Goal: Ask a question

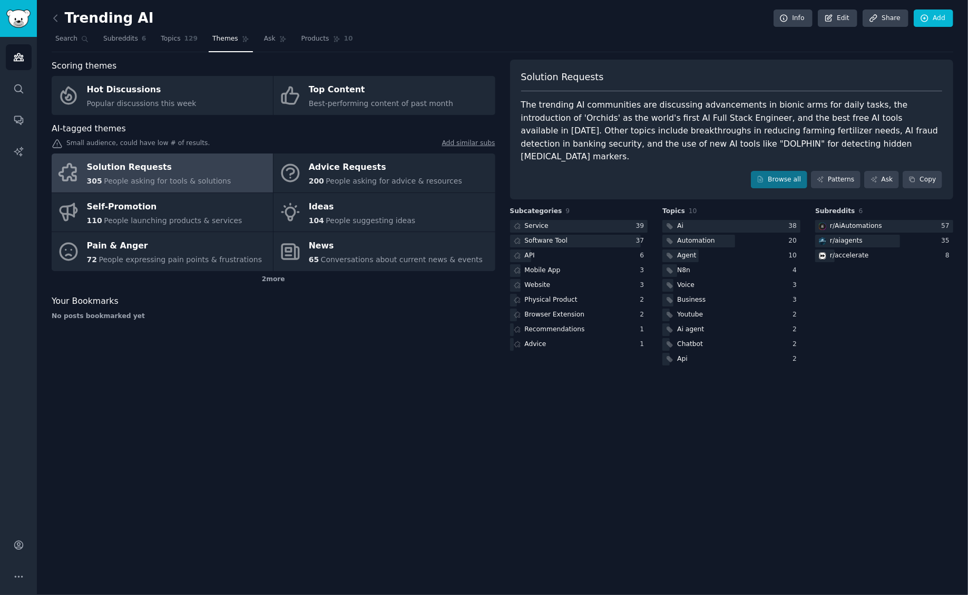
drag, startPoint x: 180, startPoint y: 242, endPoint x: 616, endPoint y: 155, distance: 444.1
click at [180, 241] on div "Pain & Anger" at bounding box center [175, 246] width 176 height 17
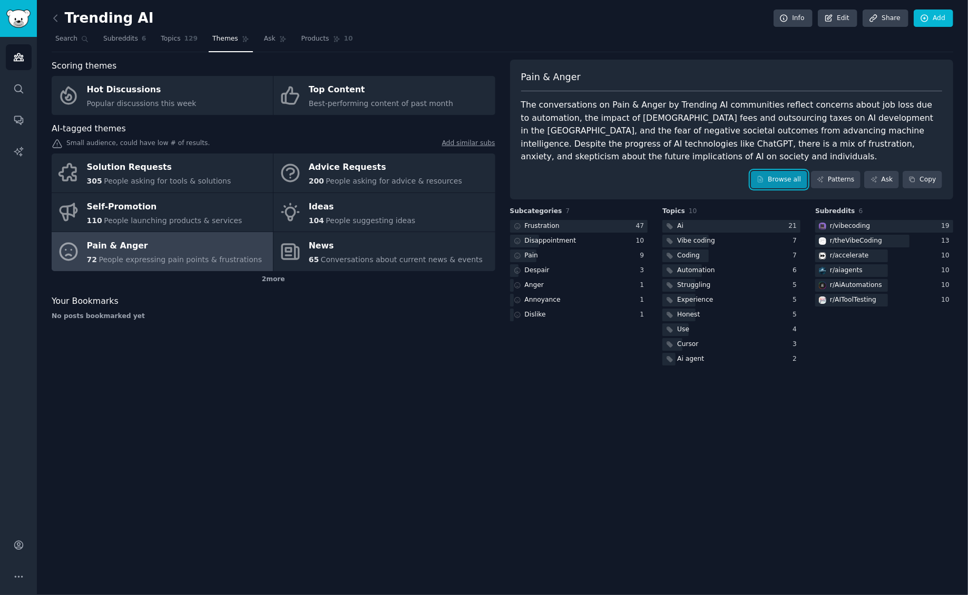
click at [781, 184] on link "Browse all" at bounding box center [779, 180] width 56 height 18
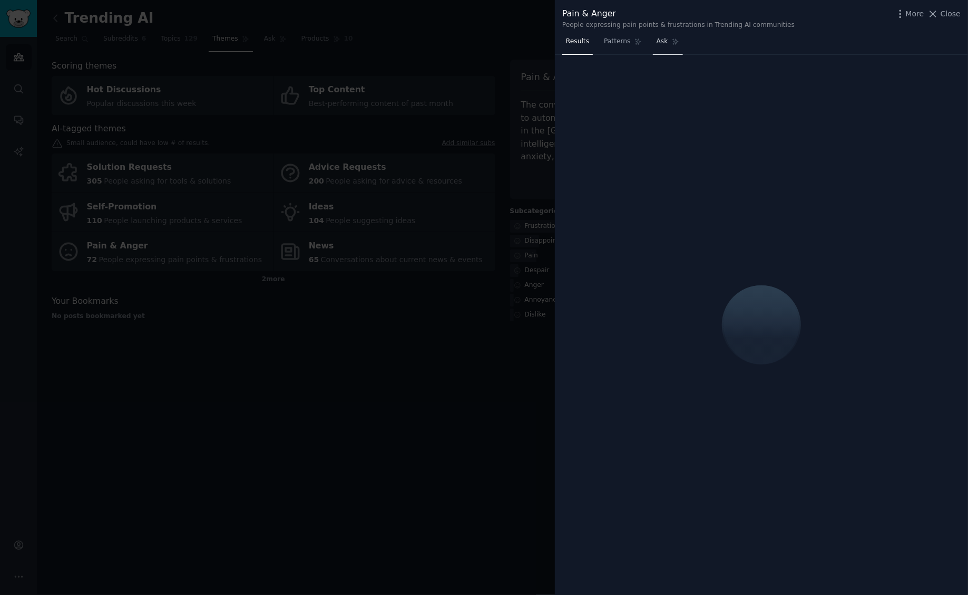
click at [667, 42] on link "Ask" at bounding box center [668, 44] width 30 height 22
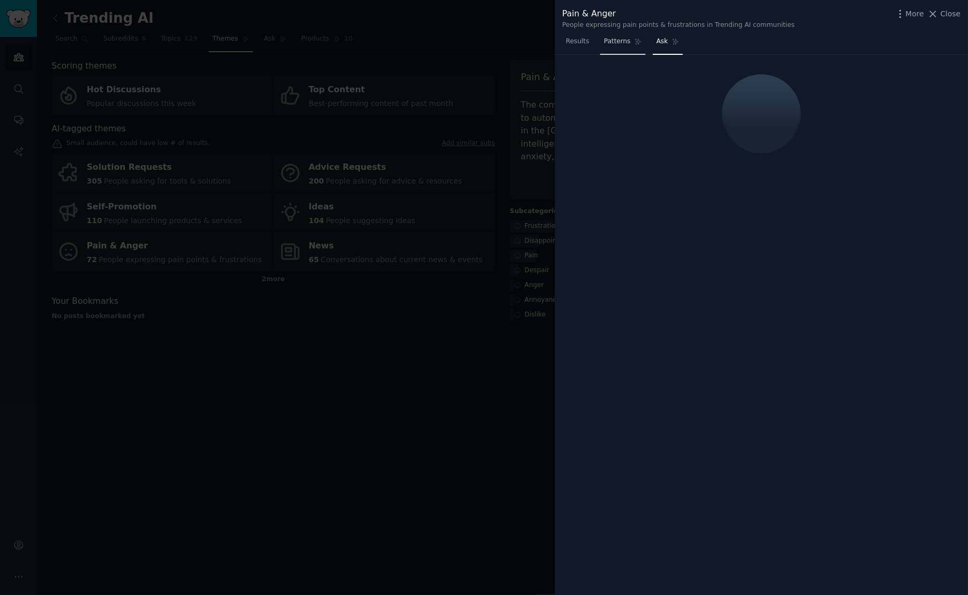
click at [612, 46] on link "Patterns" at bounding box center [622, 44] width 45 height 22
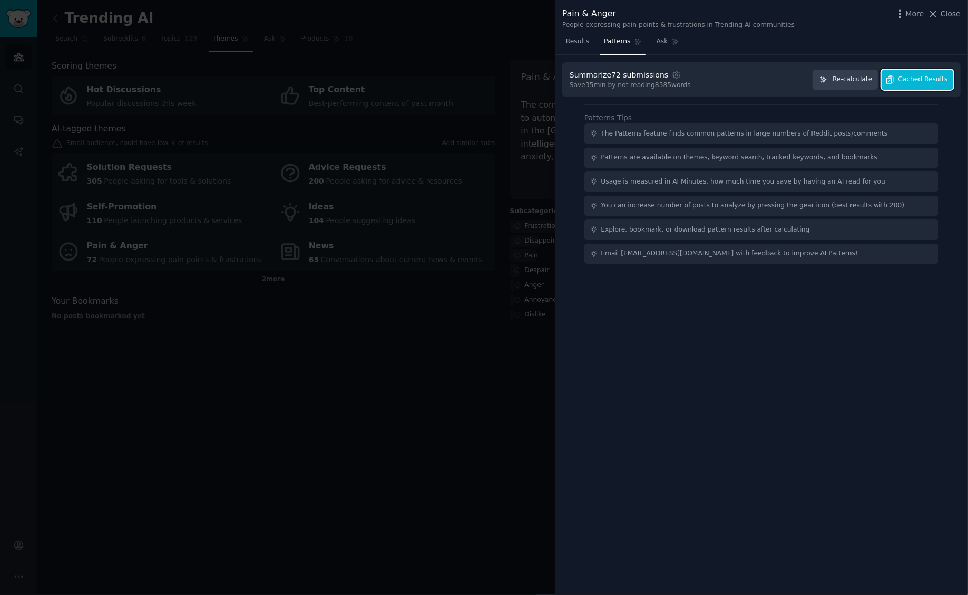
click at [923, 78] on span "Cached Results" at bounding box center [924, 79] width 50 height 9
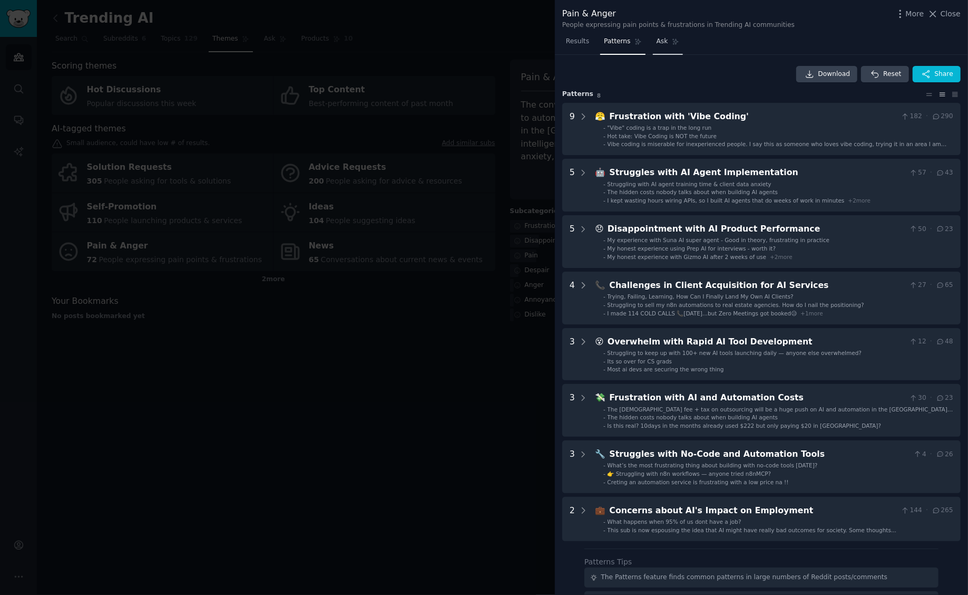
click at [665, 43] on link "Ask" at bounding box center [668, 44] width 30 height 22
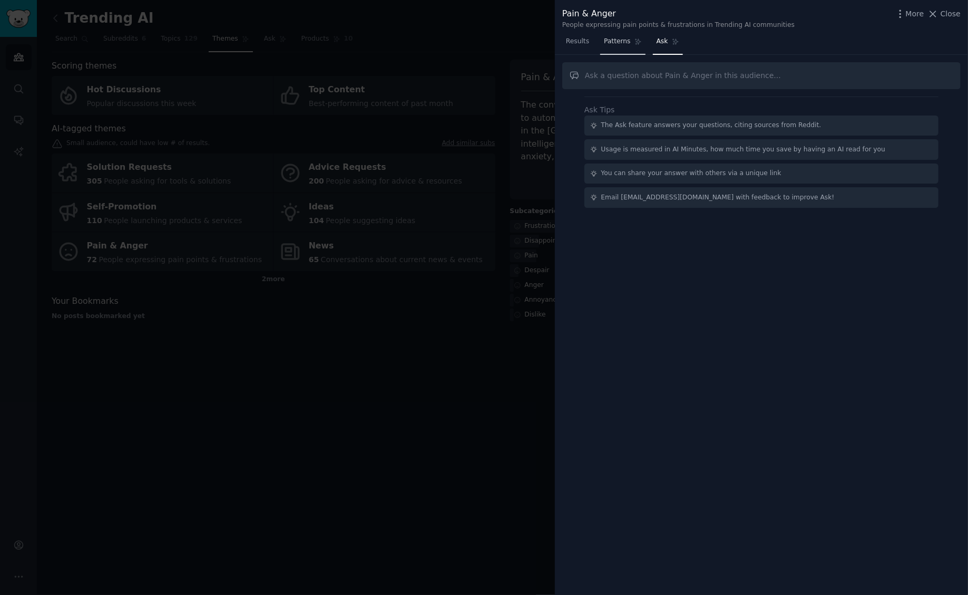
click at [618, 38] on span "Patterns" at bounding box center [617, 41] width 26 height 9
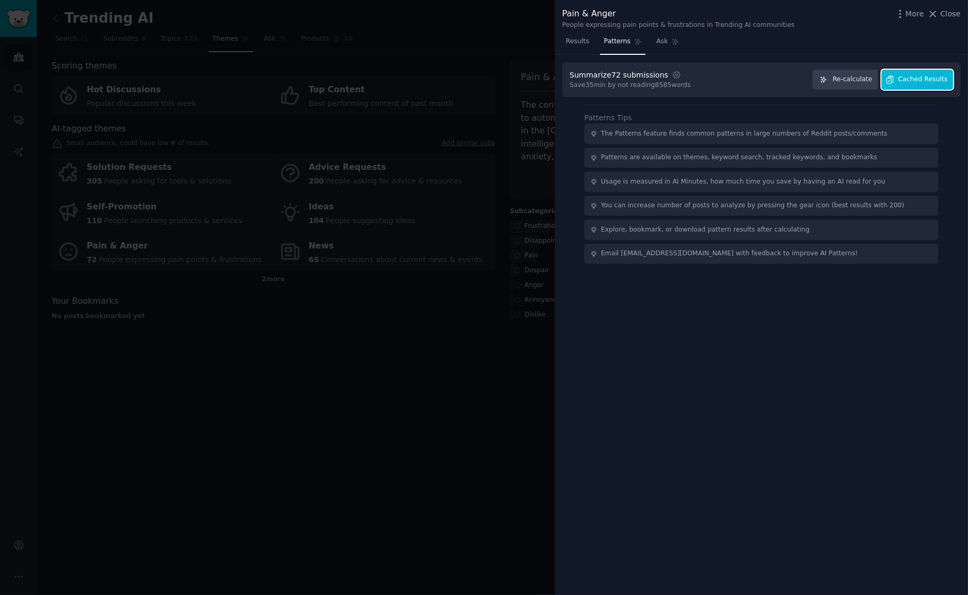
click at [913, 80] on span "Cached Results" at bounding box center [924, 79] width 50 height 9
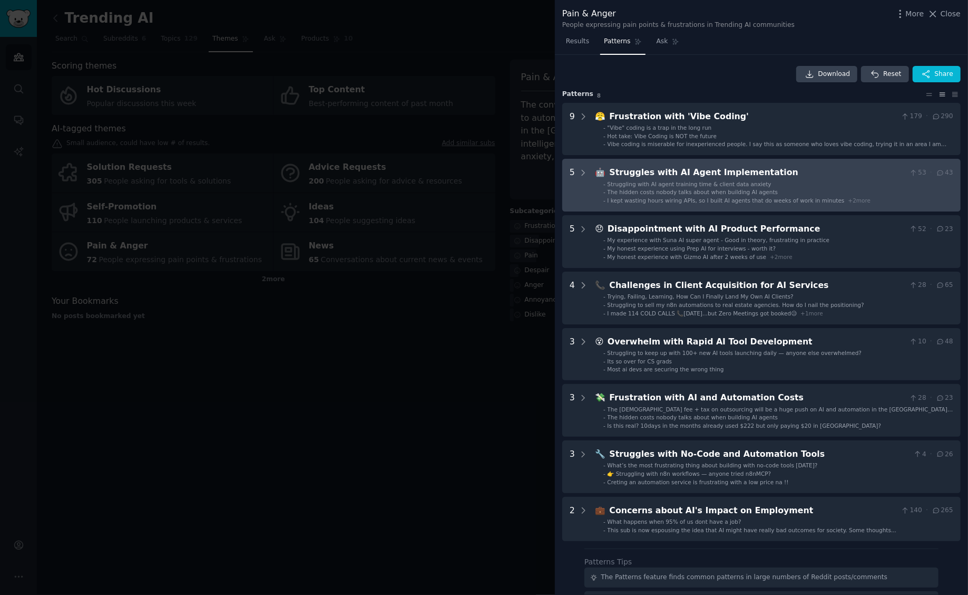
click at [792, 190] on li "- The hidden costs nobody talks about when building AI agents" at bounding box center [779, 191] width 350 height 7
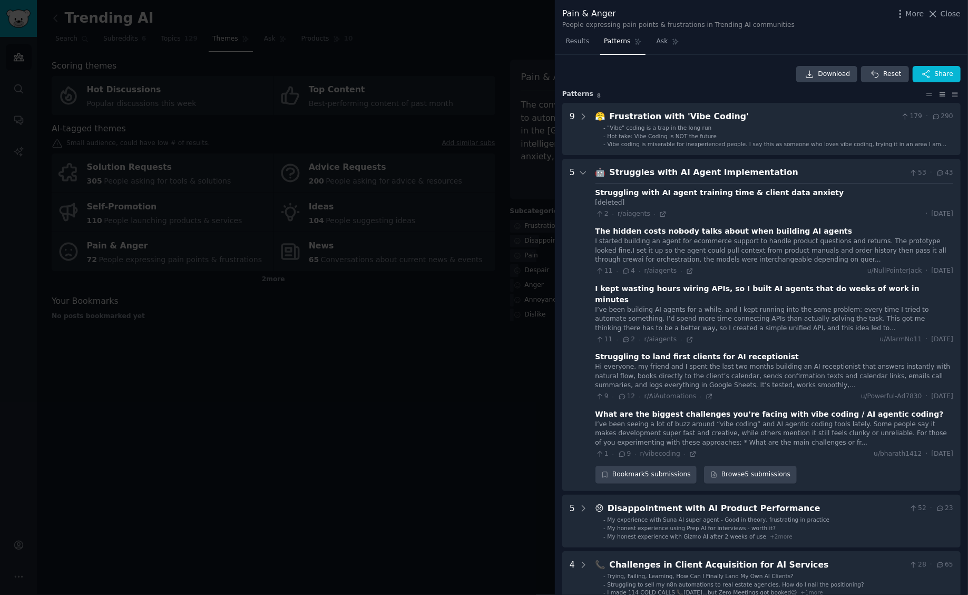
click at [432, 142] on div at bounding box center [484, 297] width 968 height 595
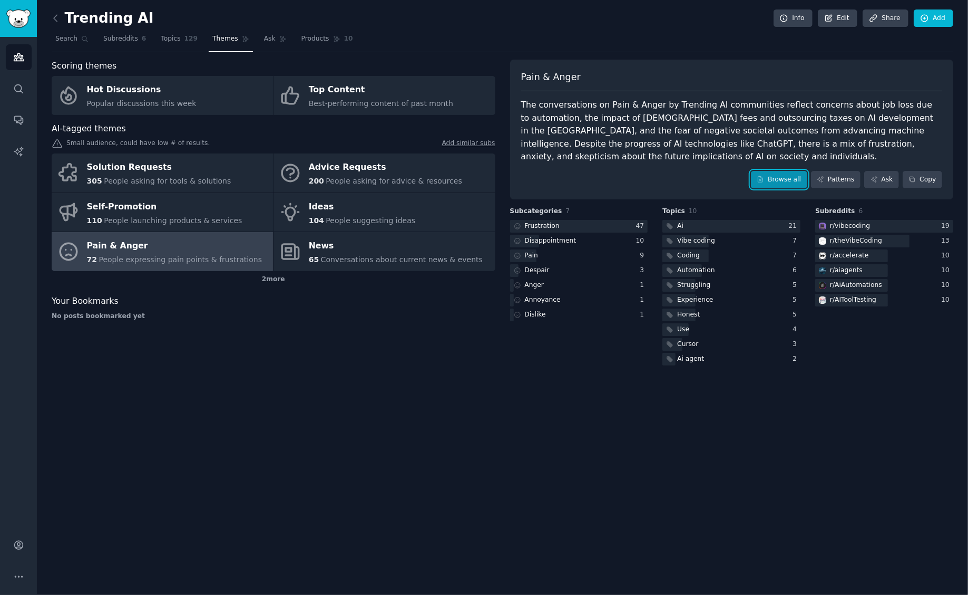
click at [793, 174] on link "Browse all" at bounding box center [779, 180] width 56 height 18
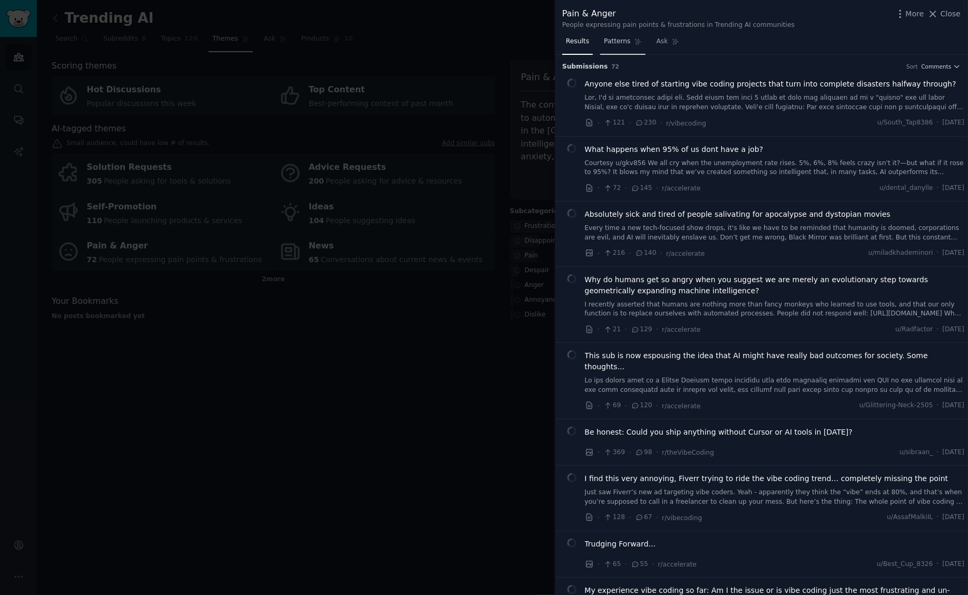
click at [612, 41] on span "Patterns" at bounding box center [617, 41] width 26 height 9
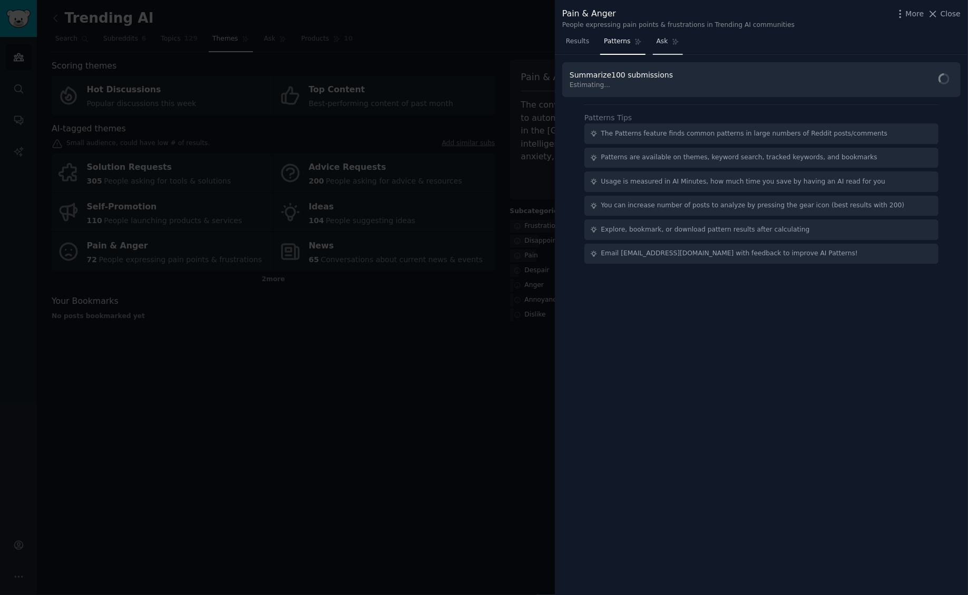
click at [662, 45] on span "Ask" at bounding box center [663, 41] width 12 height 9
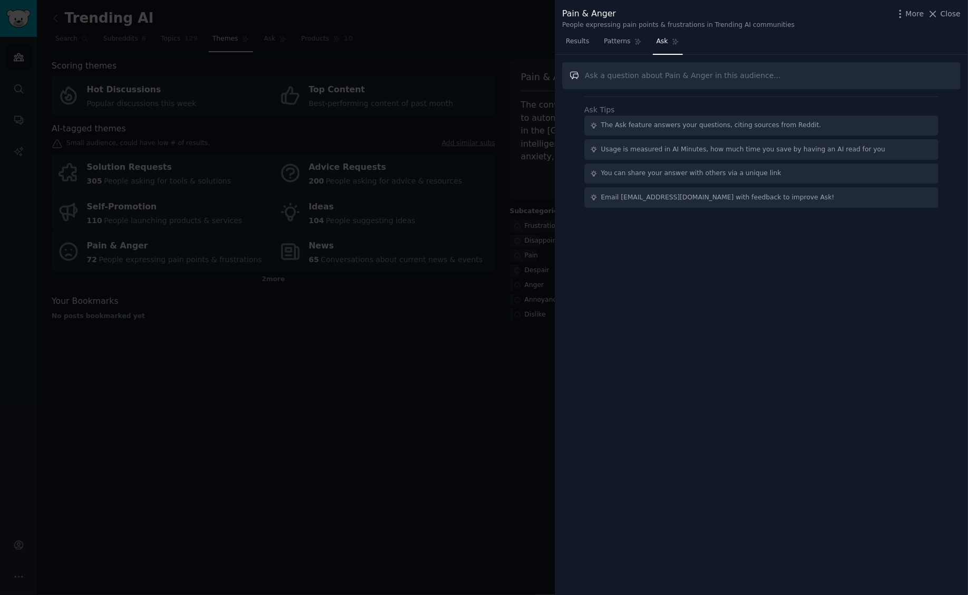
click at [733, 77] on input "text" at bounding box center [761, 75] width 398 height 27
paste input "what kind of content gets attention, shares, and replie"
type input "what kind of content gets attention, shares, and replie"
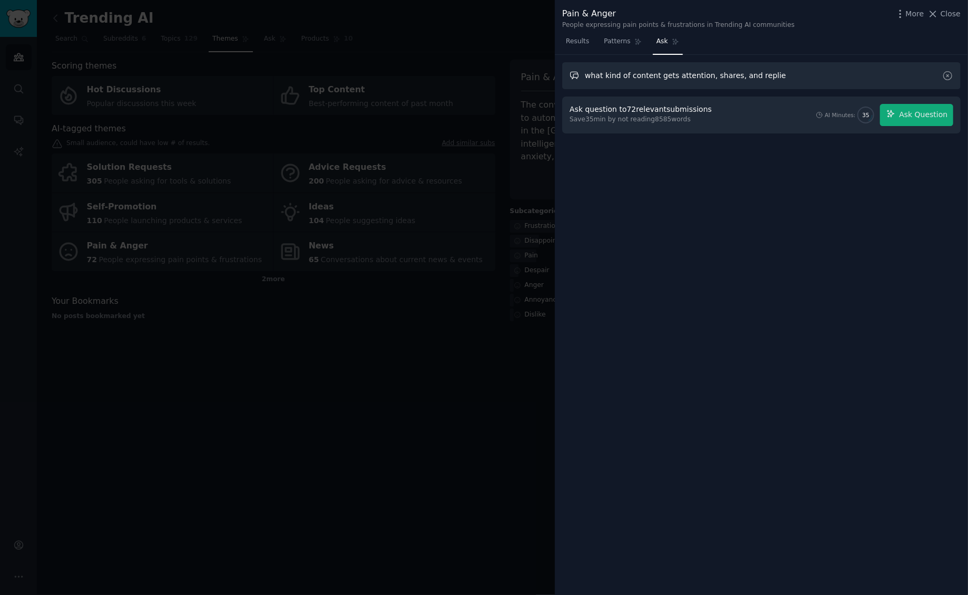
click at [806, 77] on input "what kind of content gets attention, shares, and replie" at bounding box center [761, 75] width 398 height 27
drag, startPoint x: 938, startPoint y: 113, endPoint x: 930, endPoint y: 115, distance: 8.7
click at [938, 113] on span "Ask Question" at bounding box center [923, 114] width 48 height 11
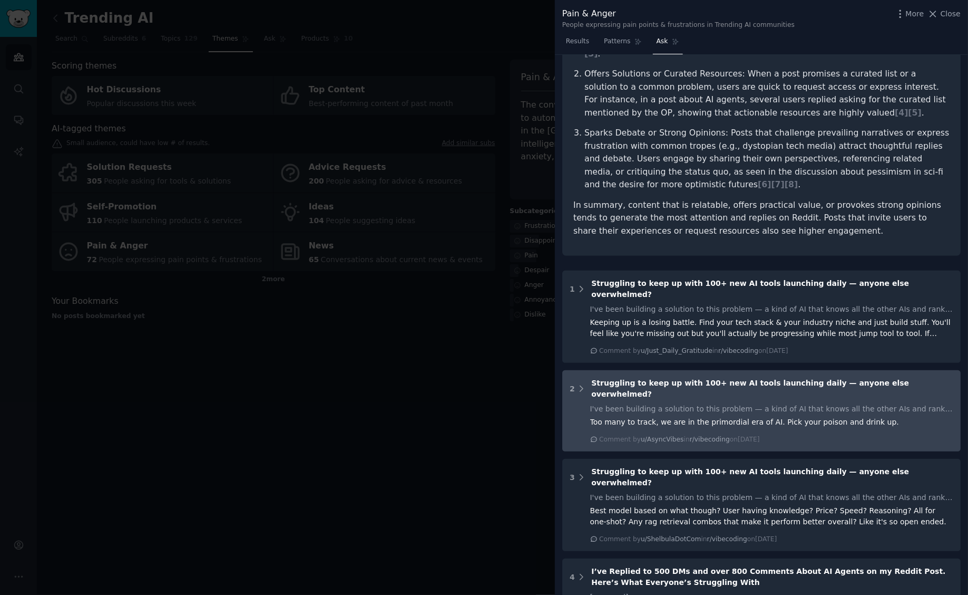
scroll to position [211, 0]
